Goal: Task Accomplishment & Management: Complete application form

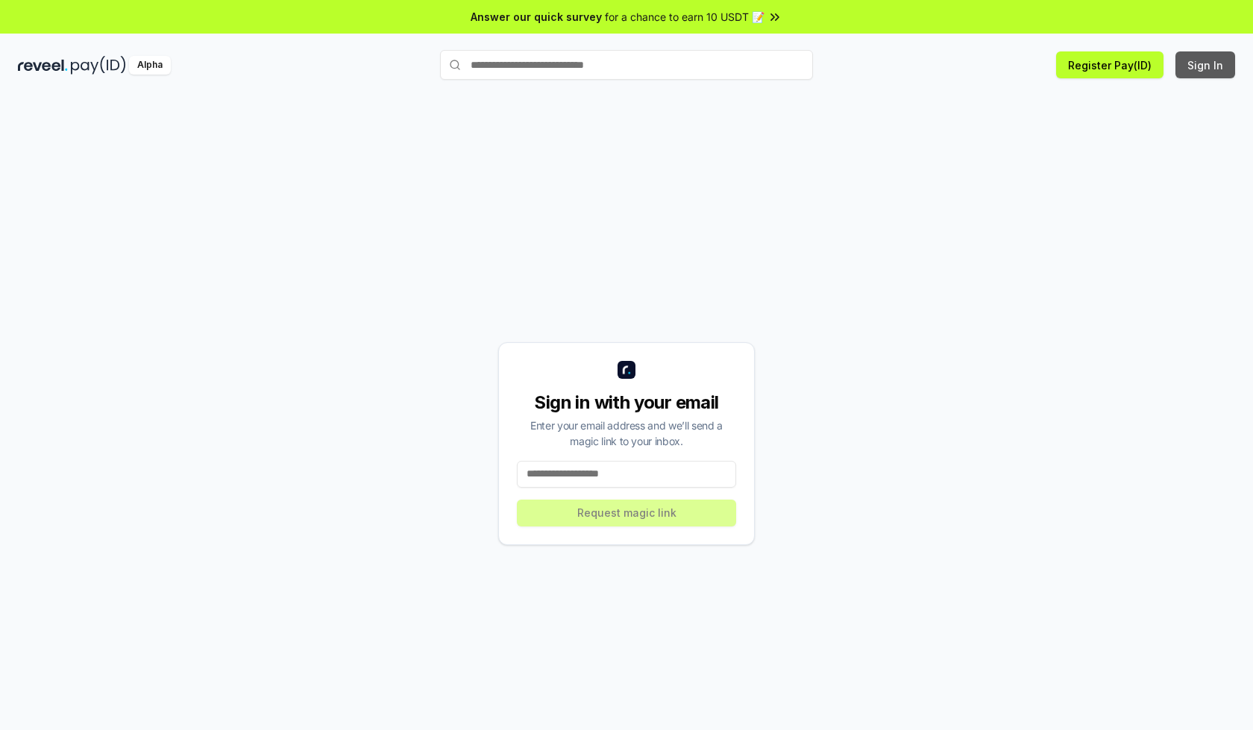
click at [1206, 65] on button "Sign In" at bounding box center [1205, 64] width 60 height 27
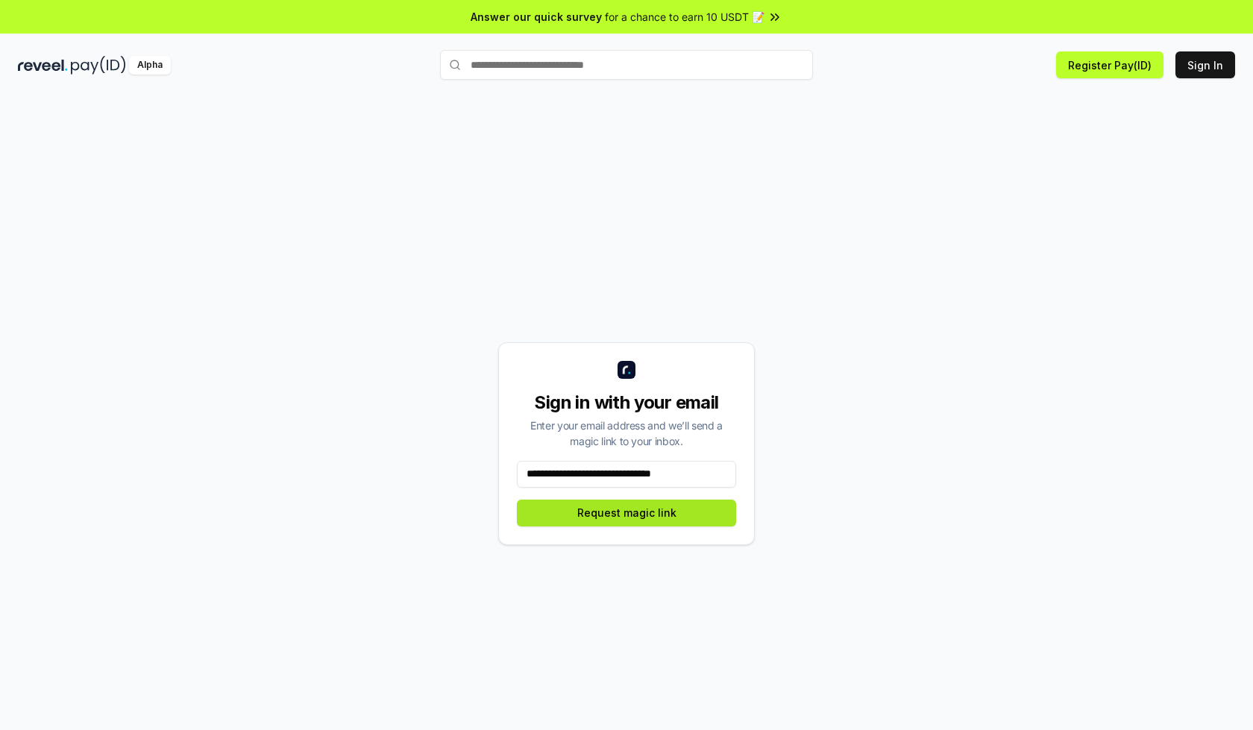
type input "**********"
click at [626, 512] on button "Request magic link" at bounding box center [626, 513] width 219 height 27
